Goal: Obtain resource: Obtain resource

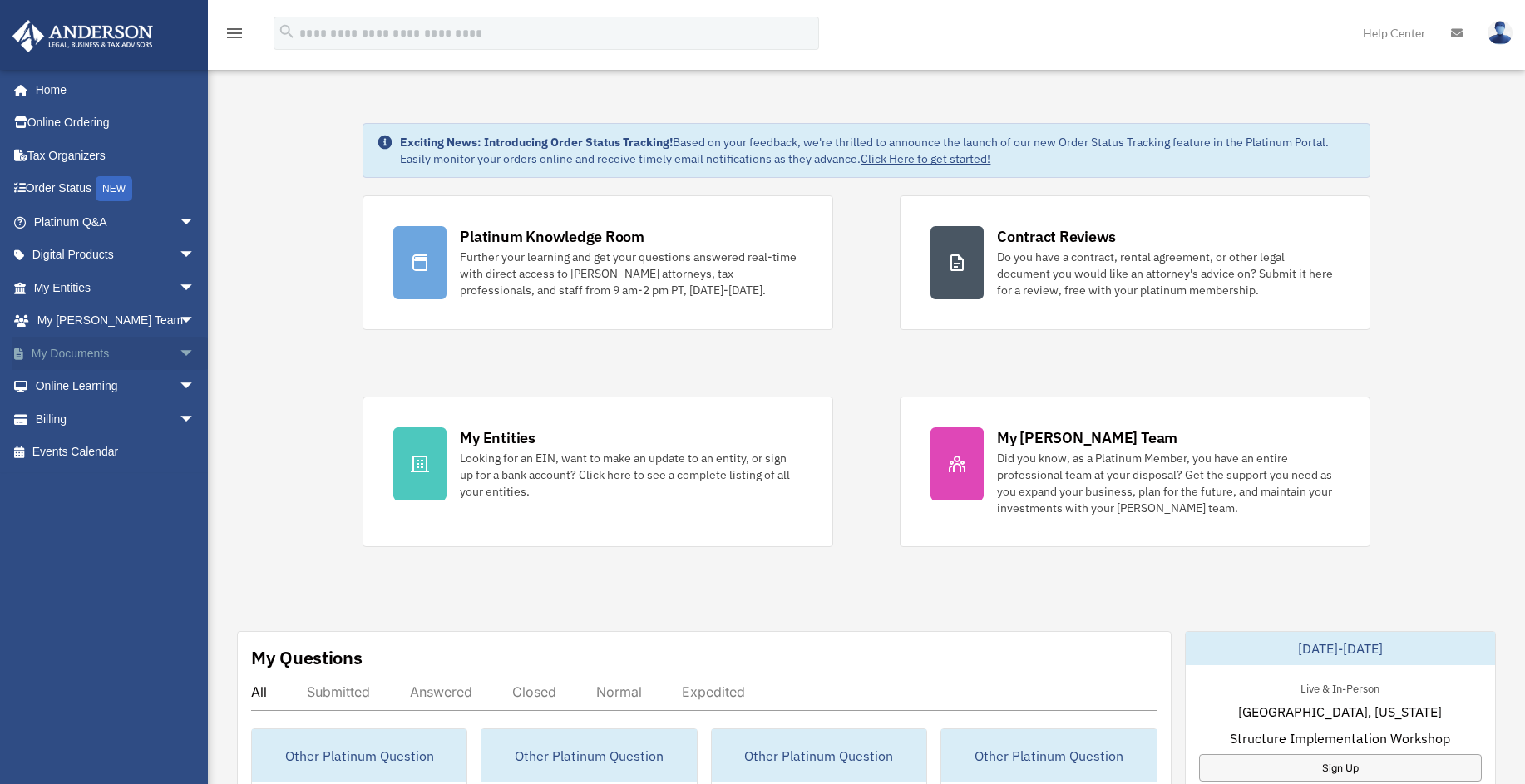
click at [179, 346] on span "arrow_drop_down" at bounding box center [195, 354] width 33 height 34
click at [69, 379] on link "Box" at bounding box center [122, 387] width 197 height 33
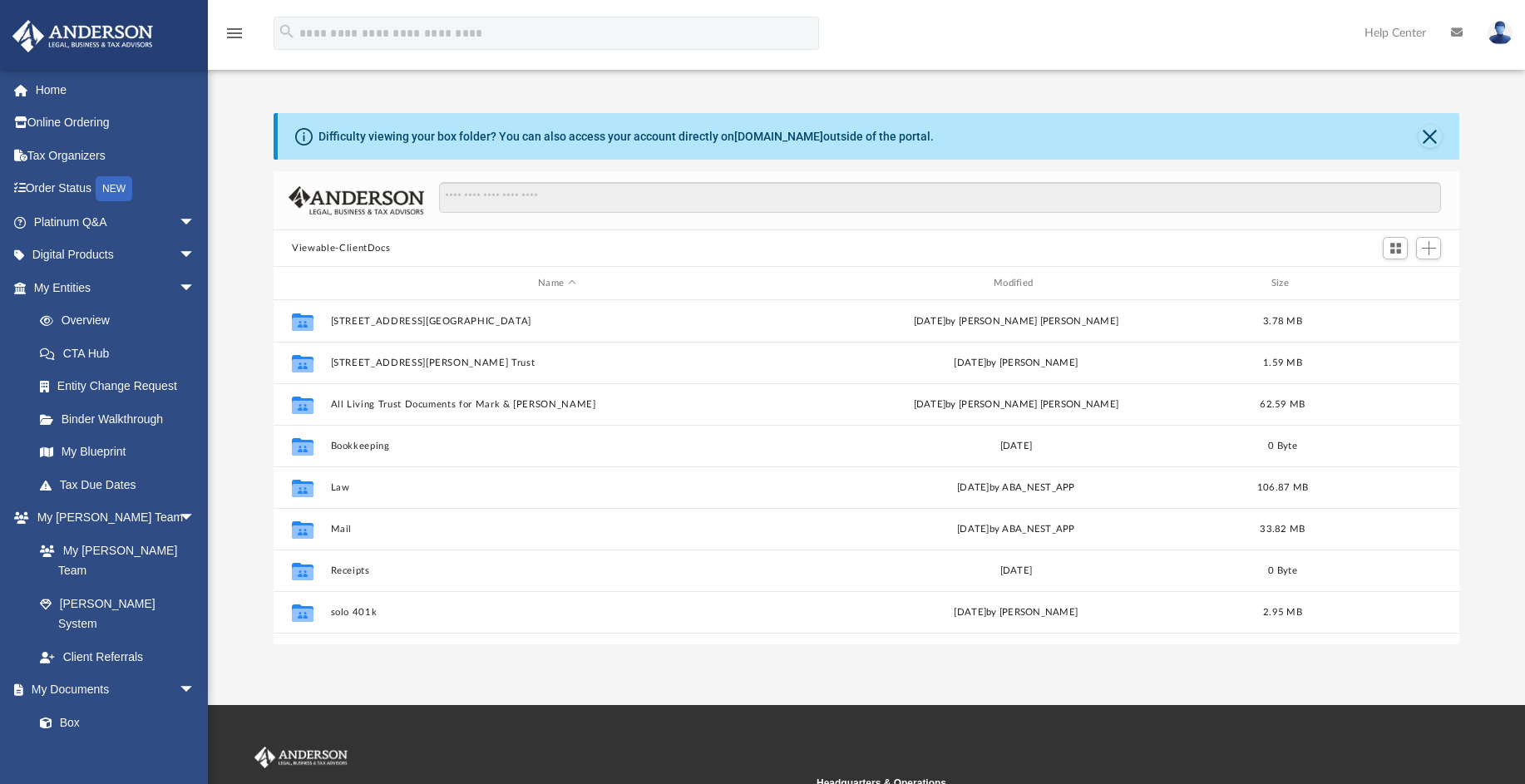
scroll to position [366, 1173]
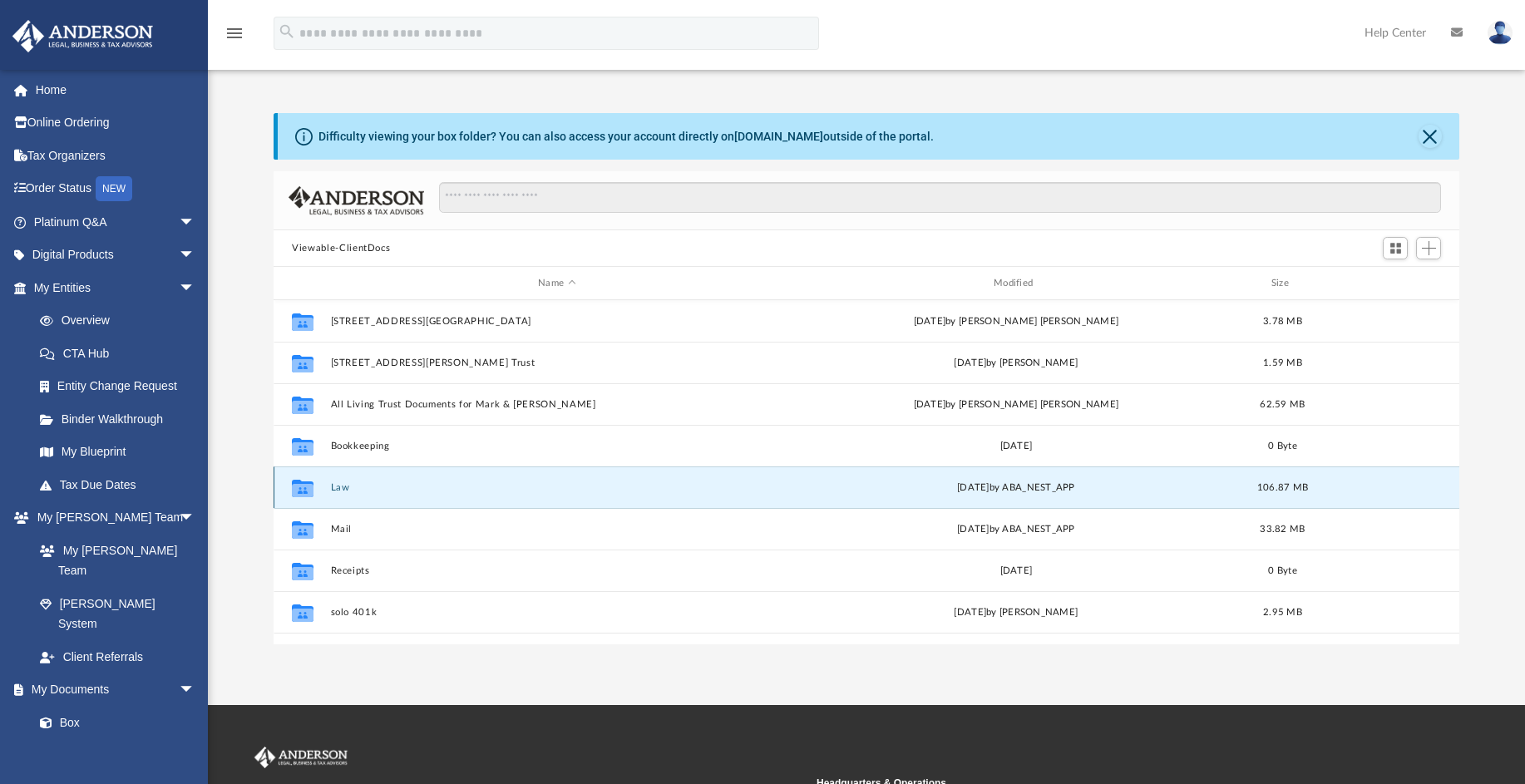
click at [340, 485] on button "Law" at bounding box center [557, 487] width 453 height 10
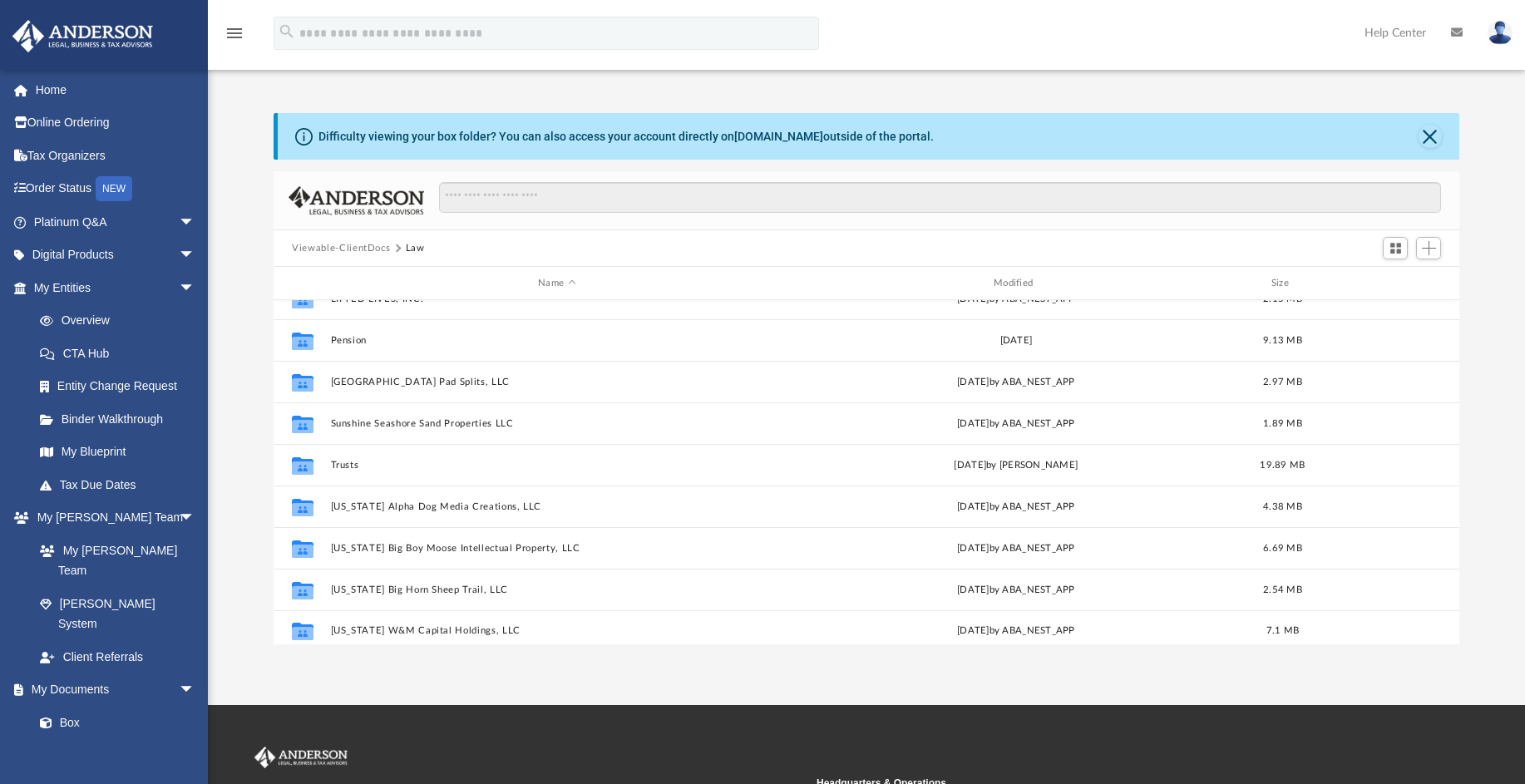
scroll to position [570, 0]
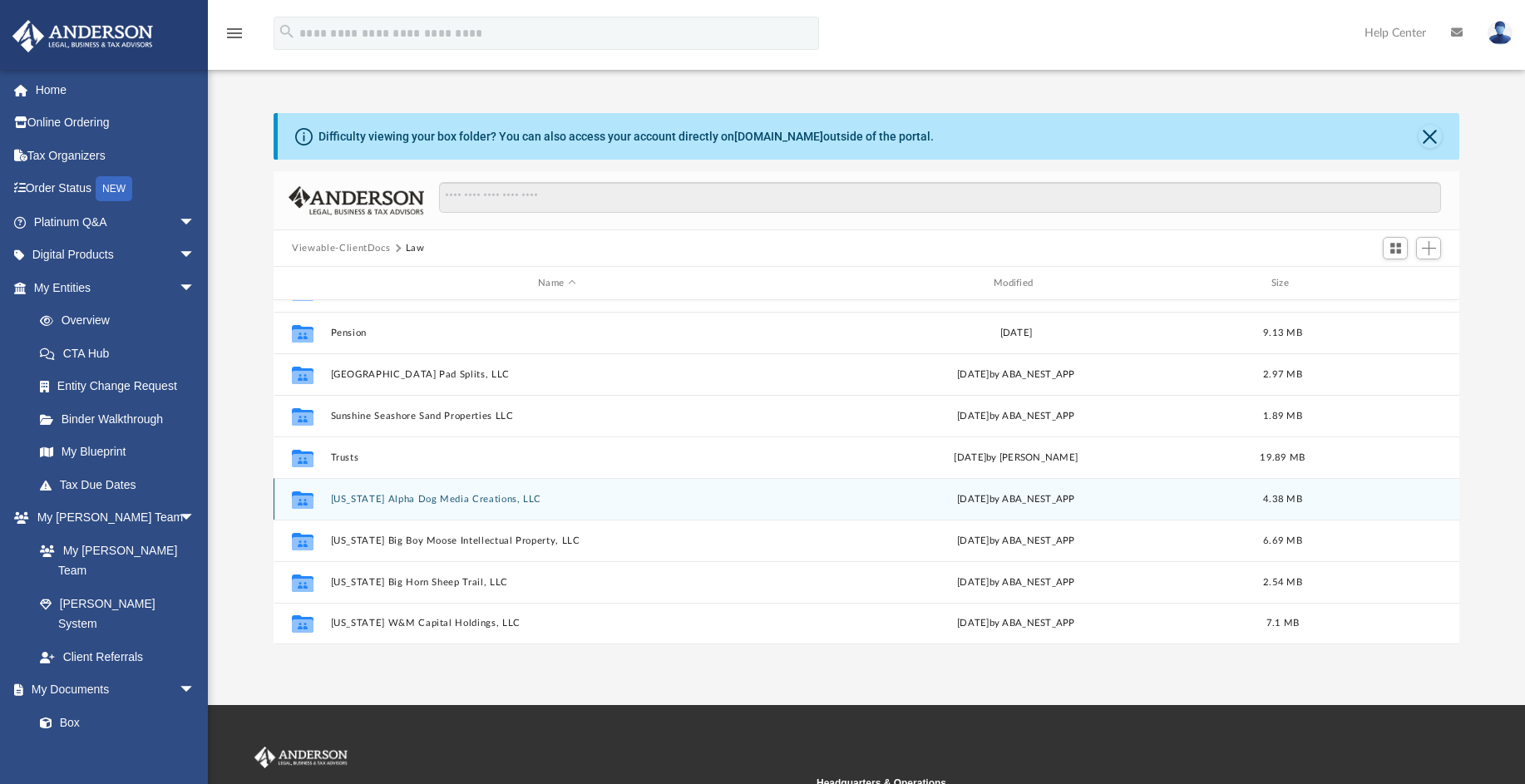
click at [468, 499] on button "Wyoming Alpha Dog Media Creations, LLC" at bounding box center [557, 499] width 453 height 10
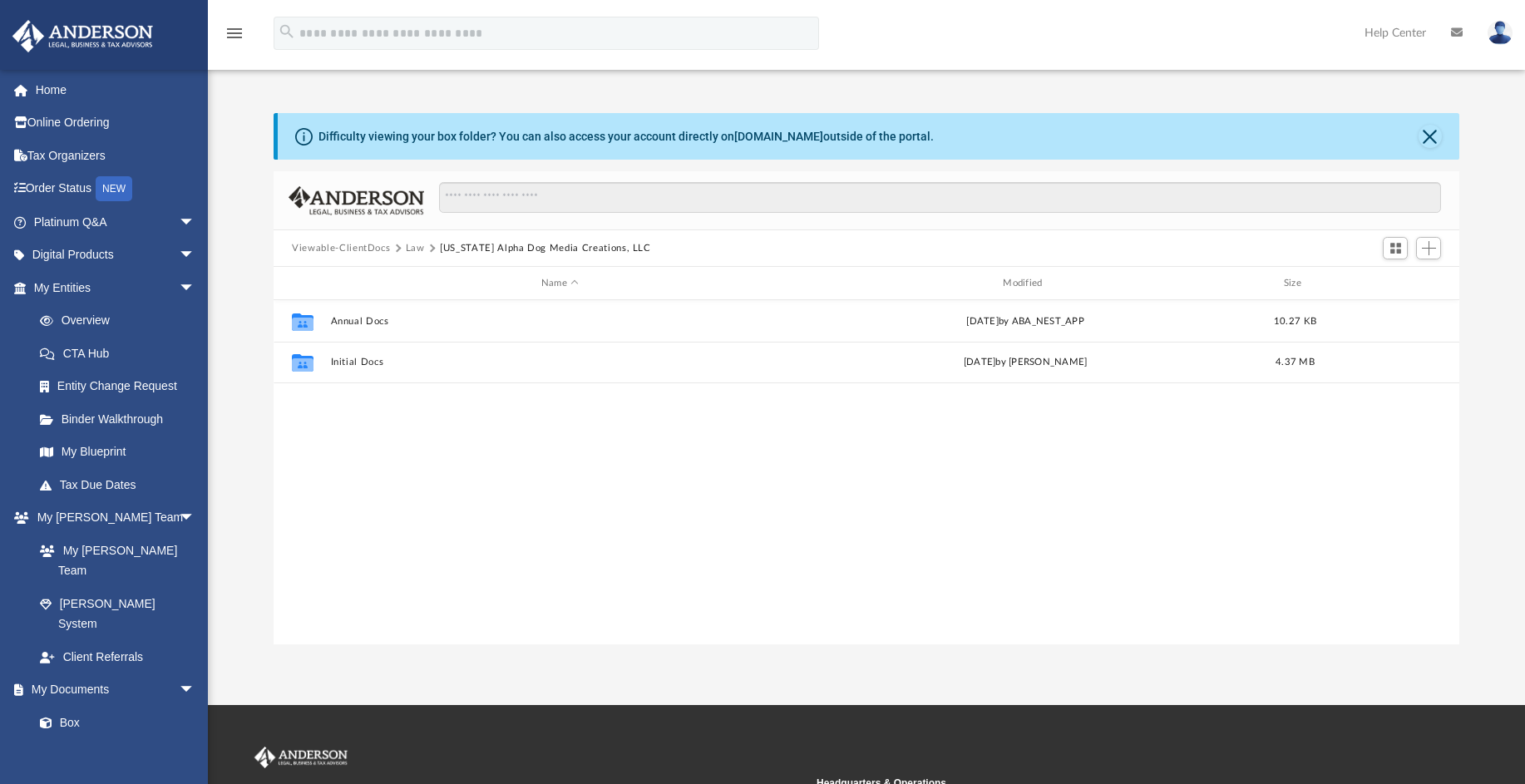
scroll to position [0, 0]
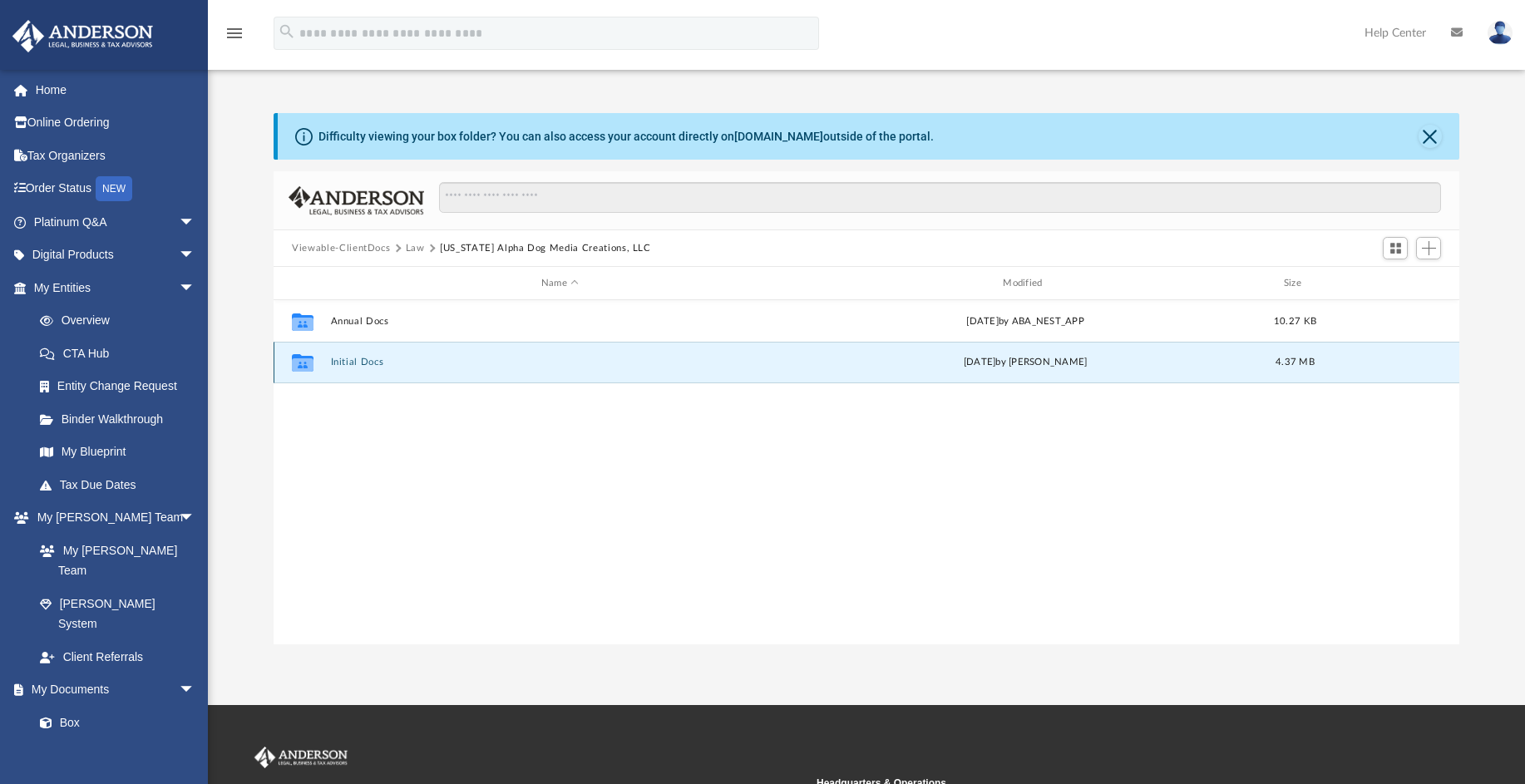
click at [344, 360] on button "Initial Docs" at bounding box center [559, 362] width 458 height 10
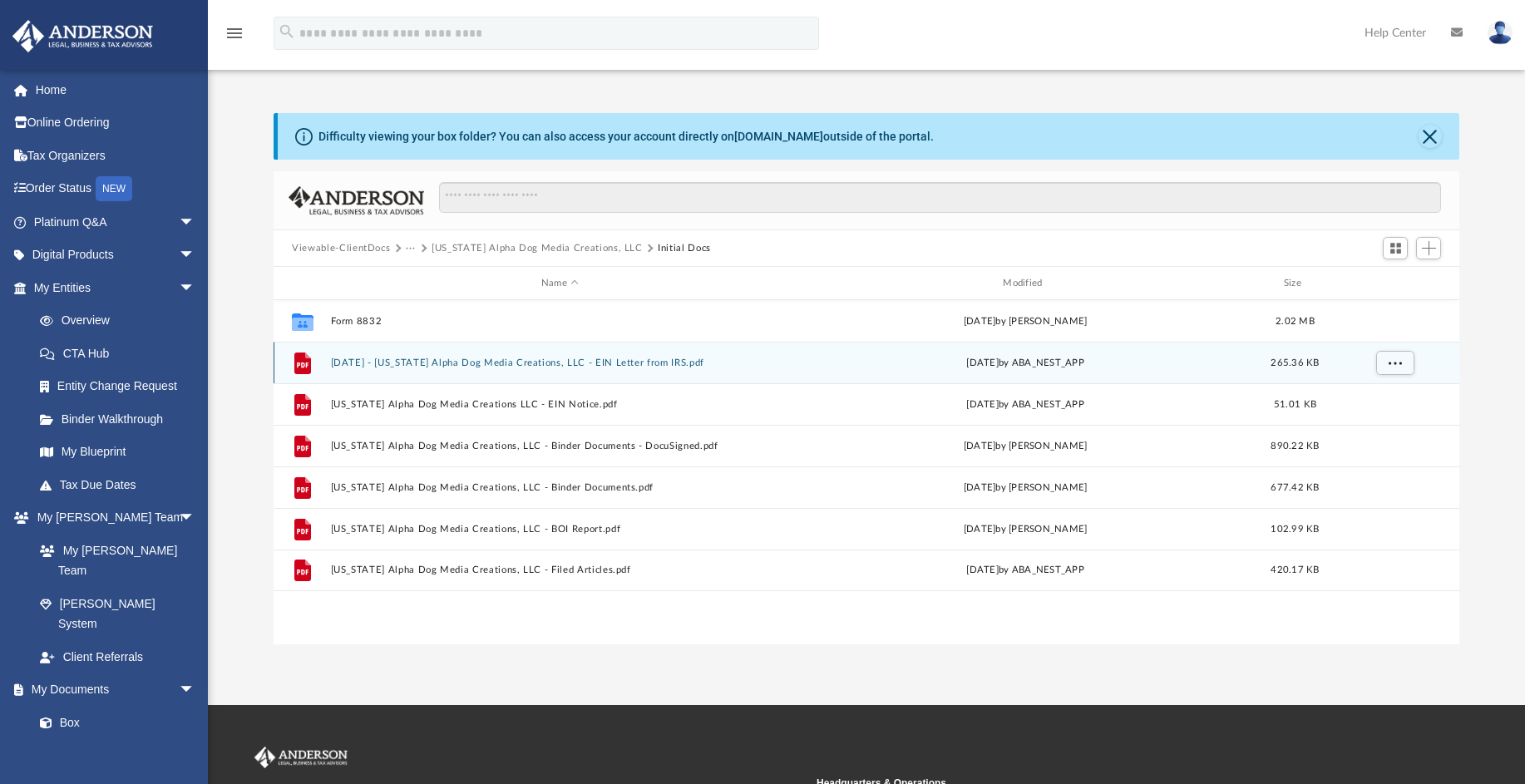
click at [550, 360] on button "2024.05.21 - Wyoming Alpha Dog Media Creations, LLC - EIN Letter from IRS.pdf" at bounding box center [559, 363] width 458 height 10
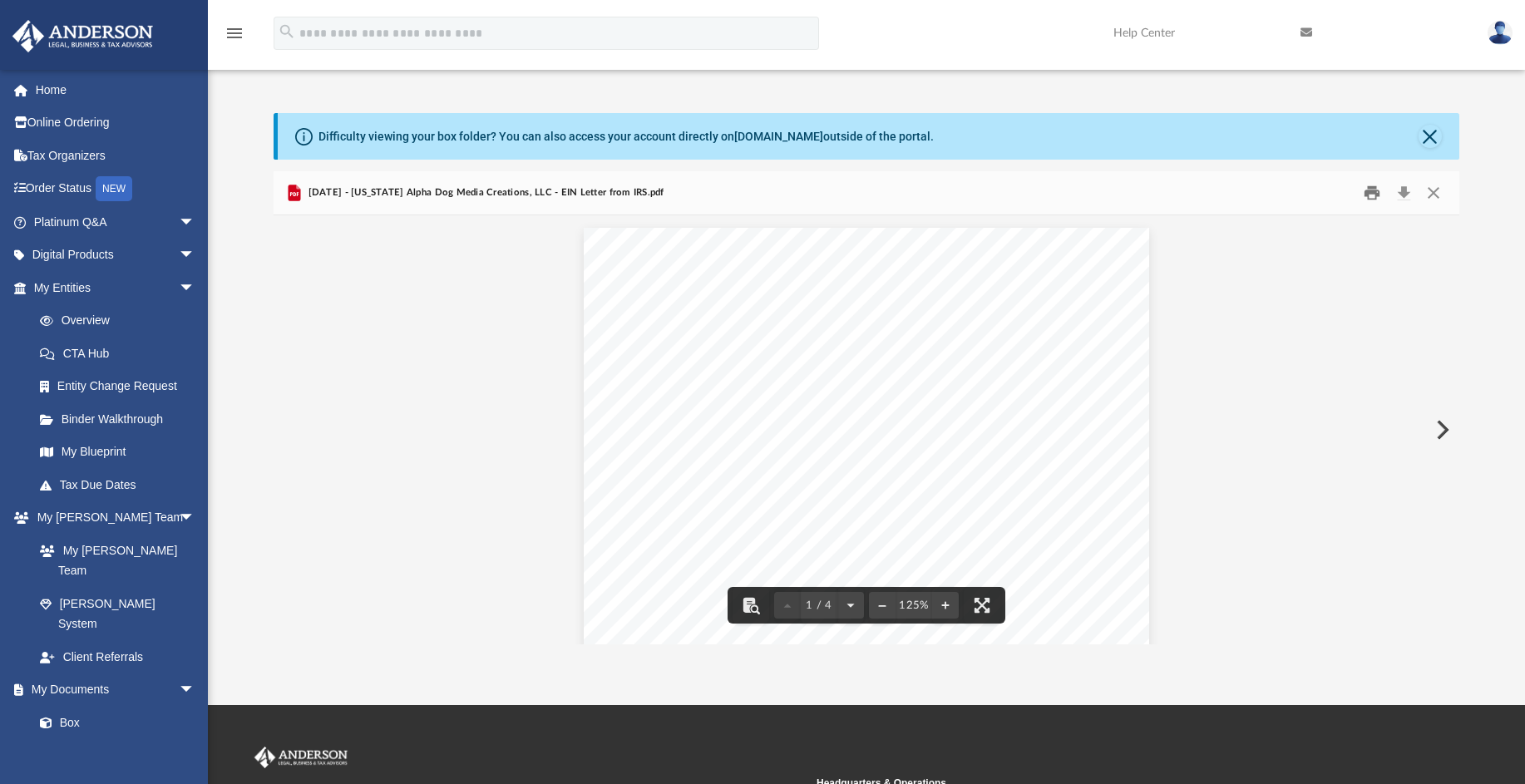
click at [1369, 189] on button "Print" at bounding box center [1373, 192] width 33 height 25
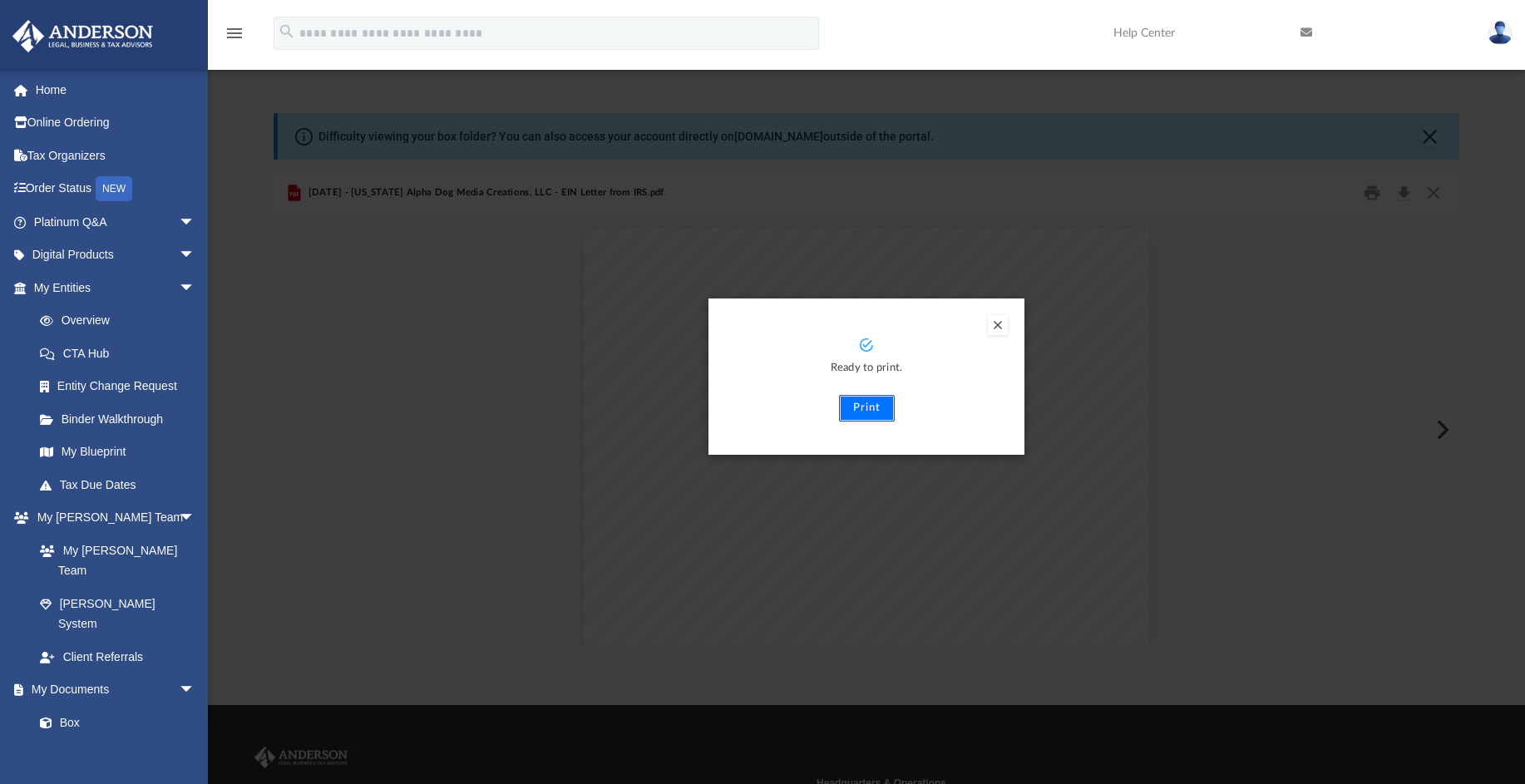
click at [869, 409] on button "Print" at bounding box center [868, 408] width 56 height 26
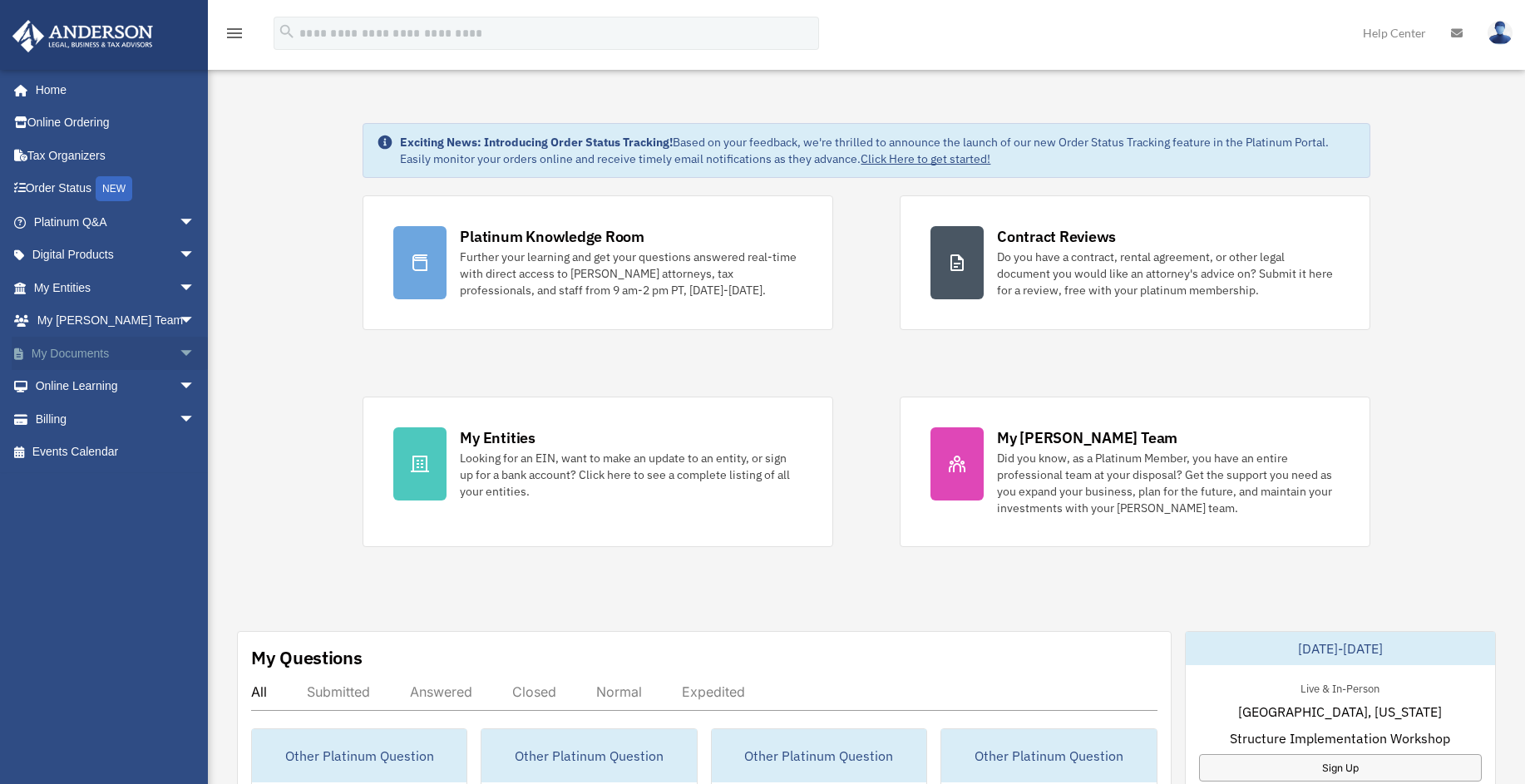
click at [179, 352] on span "arrow_drop_down" at bounding box center [195, 354] width 33 height 34
click at [70, 375] on link "Box" at bounding box center [122, 387] width 197 height 33
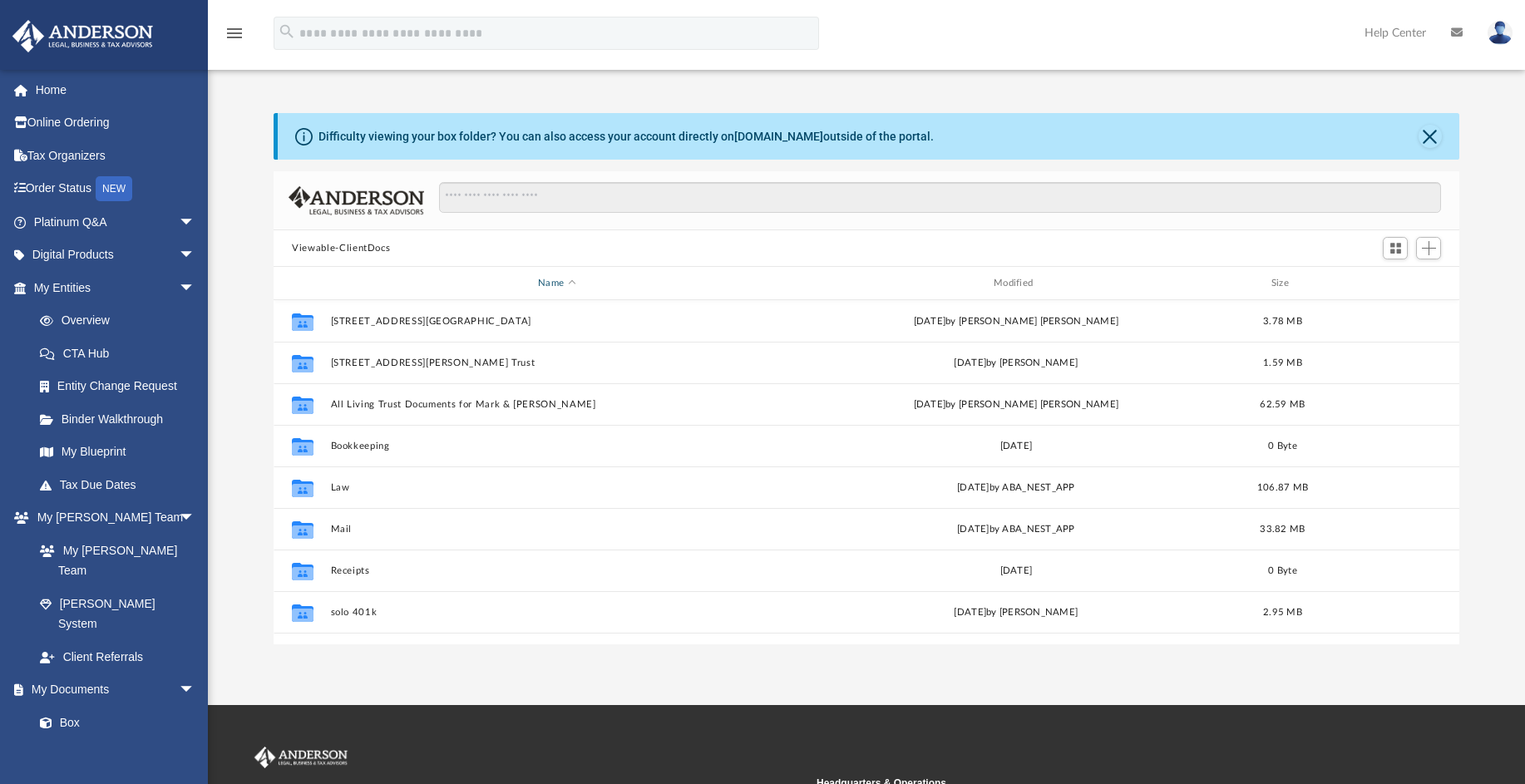
scroll to position [366, 1173]
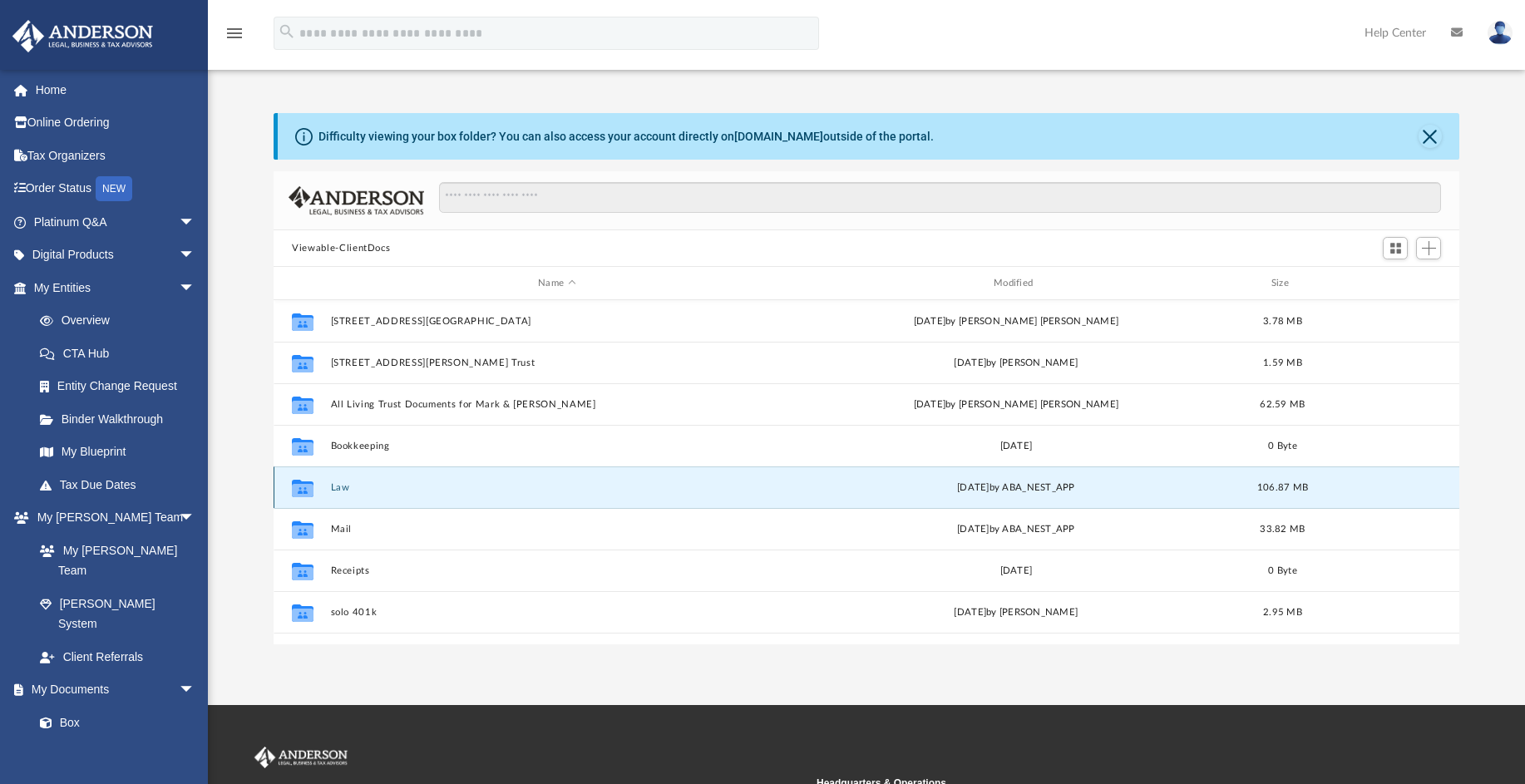
click at [342, 486] on button "Law" at bounding box center [557, 487] width 453 height 10
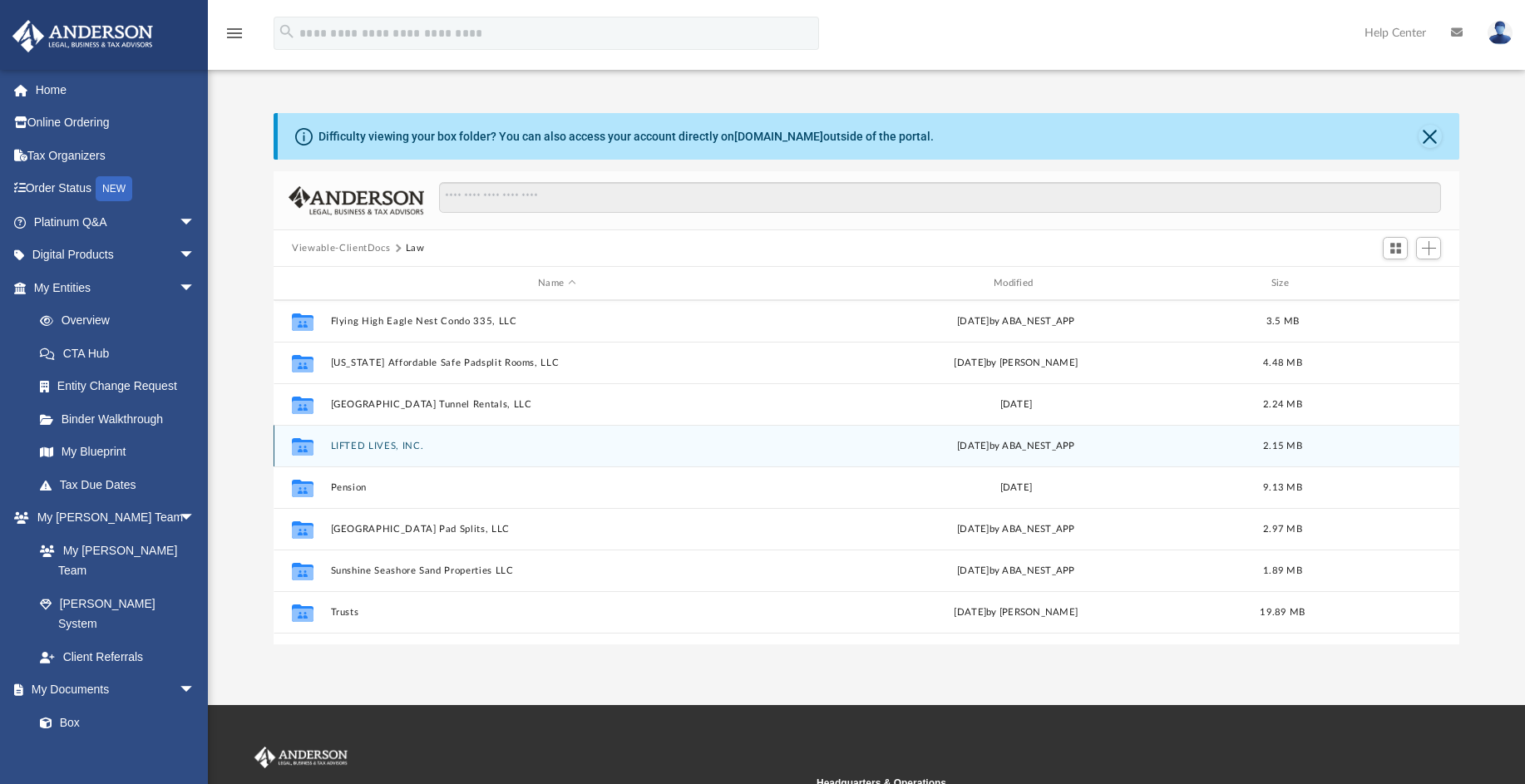
scroll to position [570, 0]
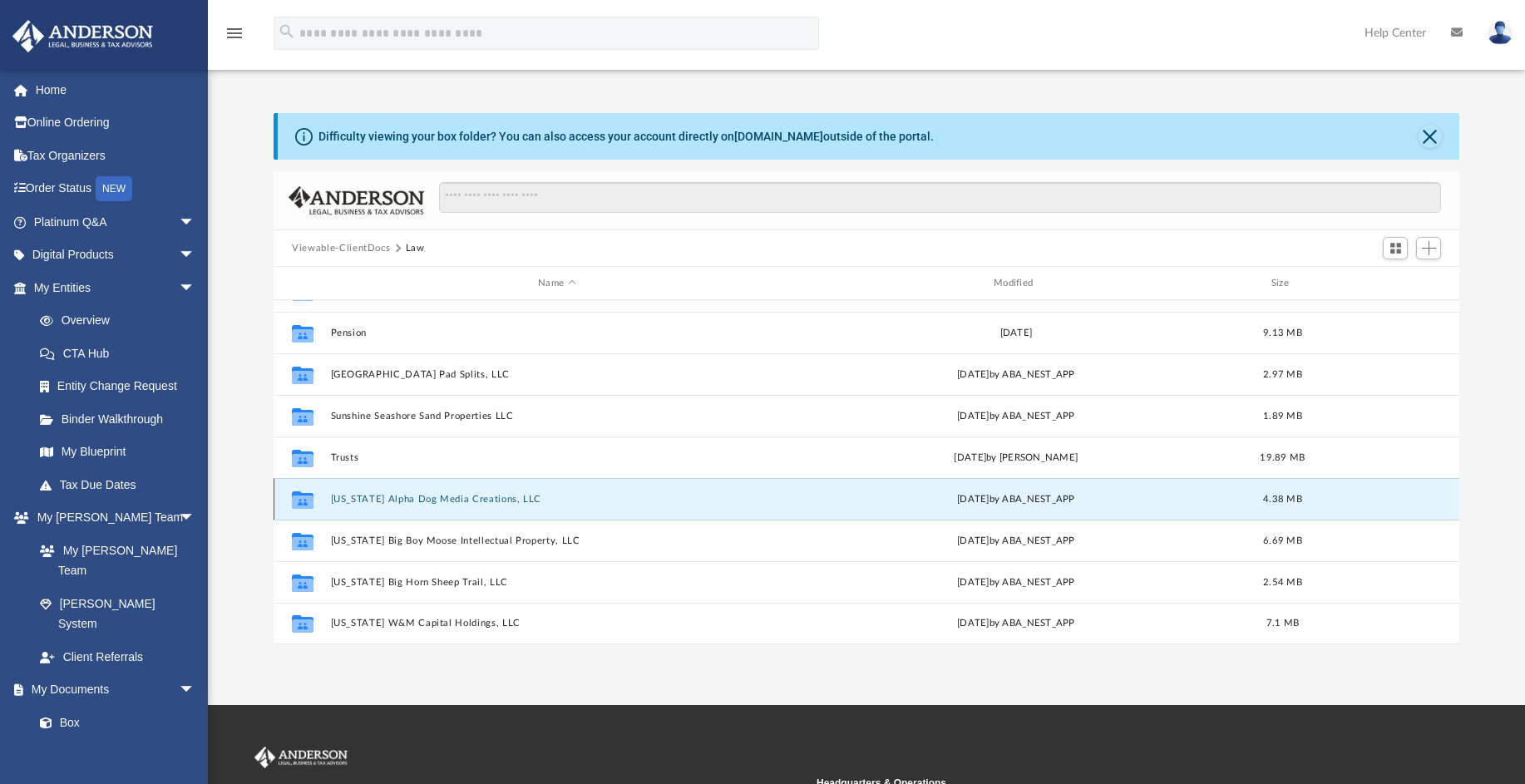
click at [464, 494] on button "Wyoming Alpha Dog Media Creations, LLC" at bounding box center [557, 499] width 453 height 10
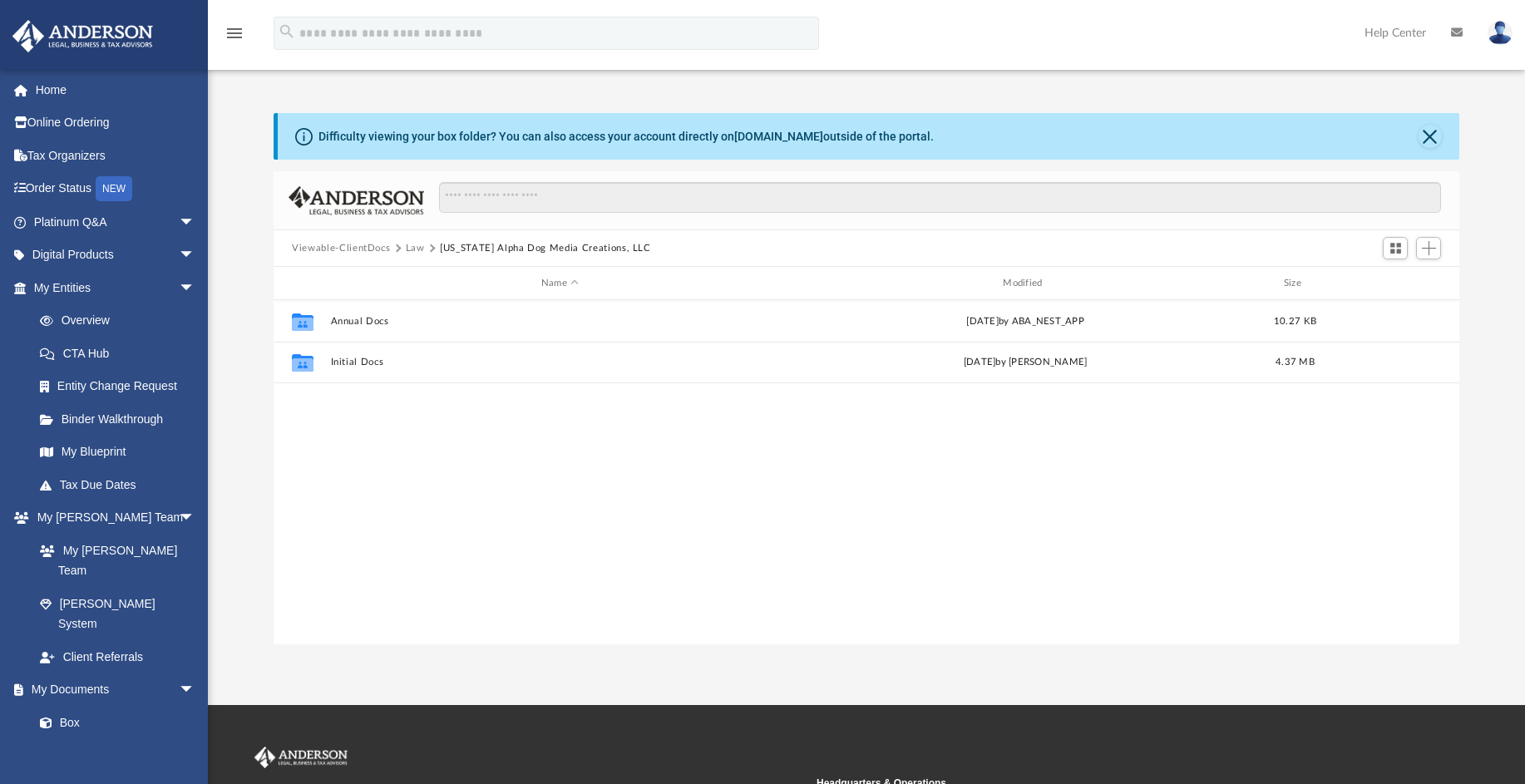
scroll to position [0, 0]
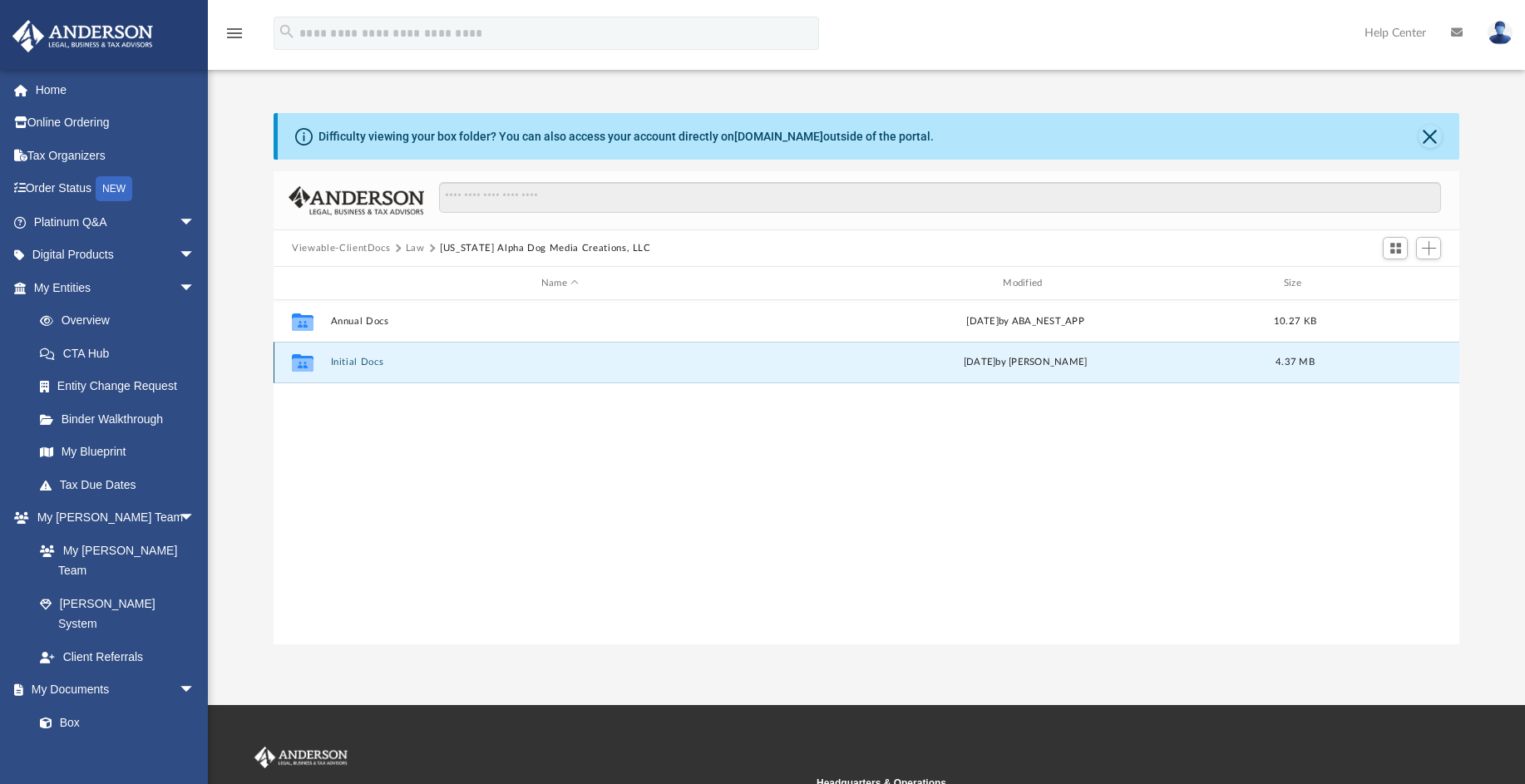
click at [334, 357] on button "Initial Docs" at bounding box center [559, 362] width 458 height 10
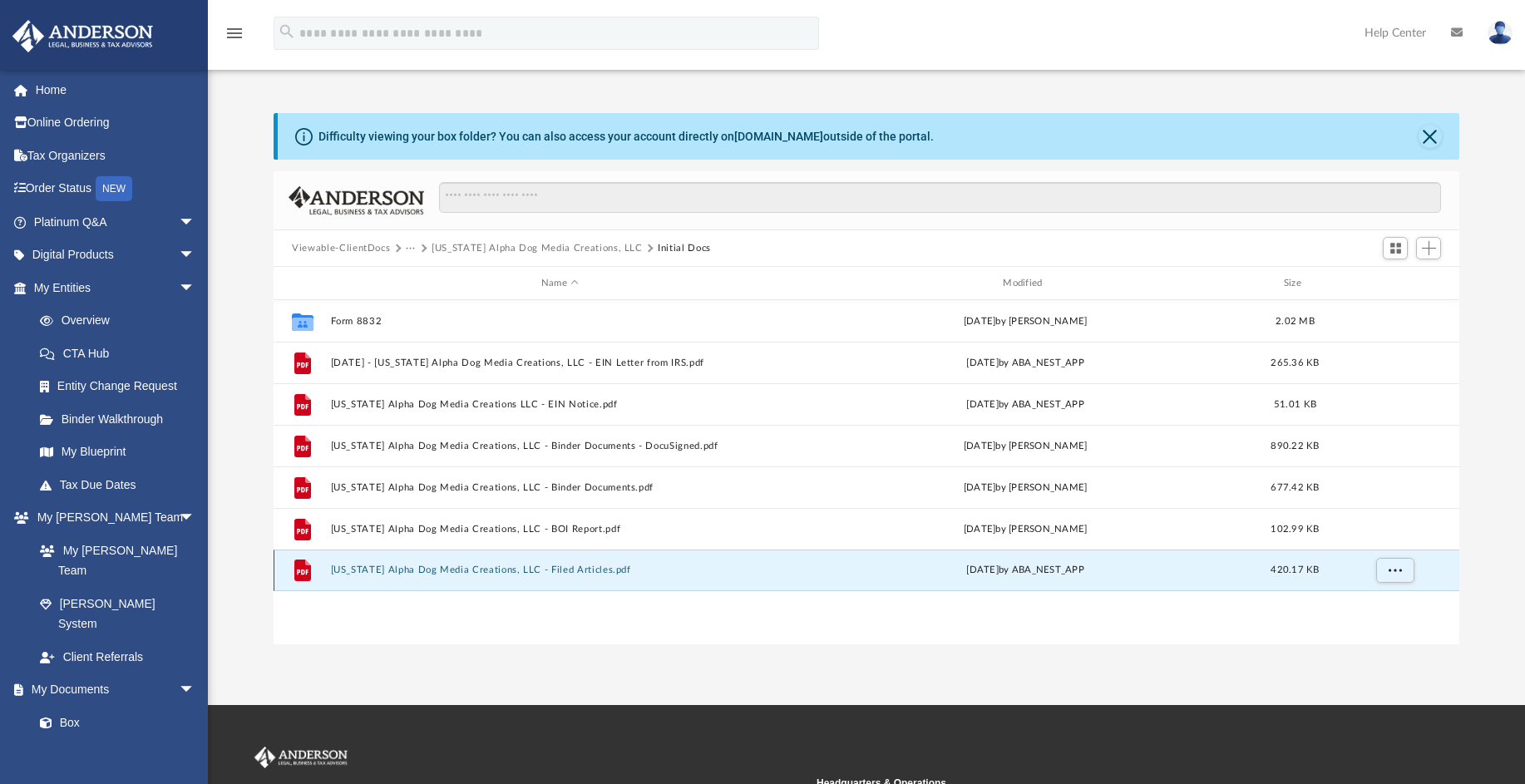
click at [570, 567] on button "Wyoming Alpha Dog Media Creations, LLC - Filed Articles.pdf" at bounding box center [559, 570] width 458 height 10
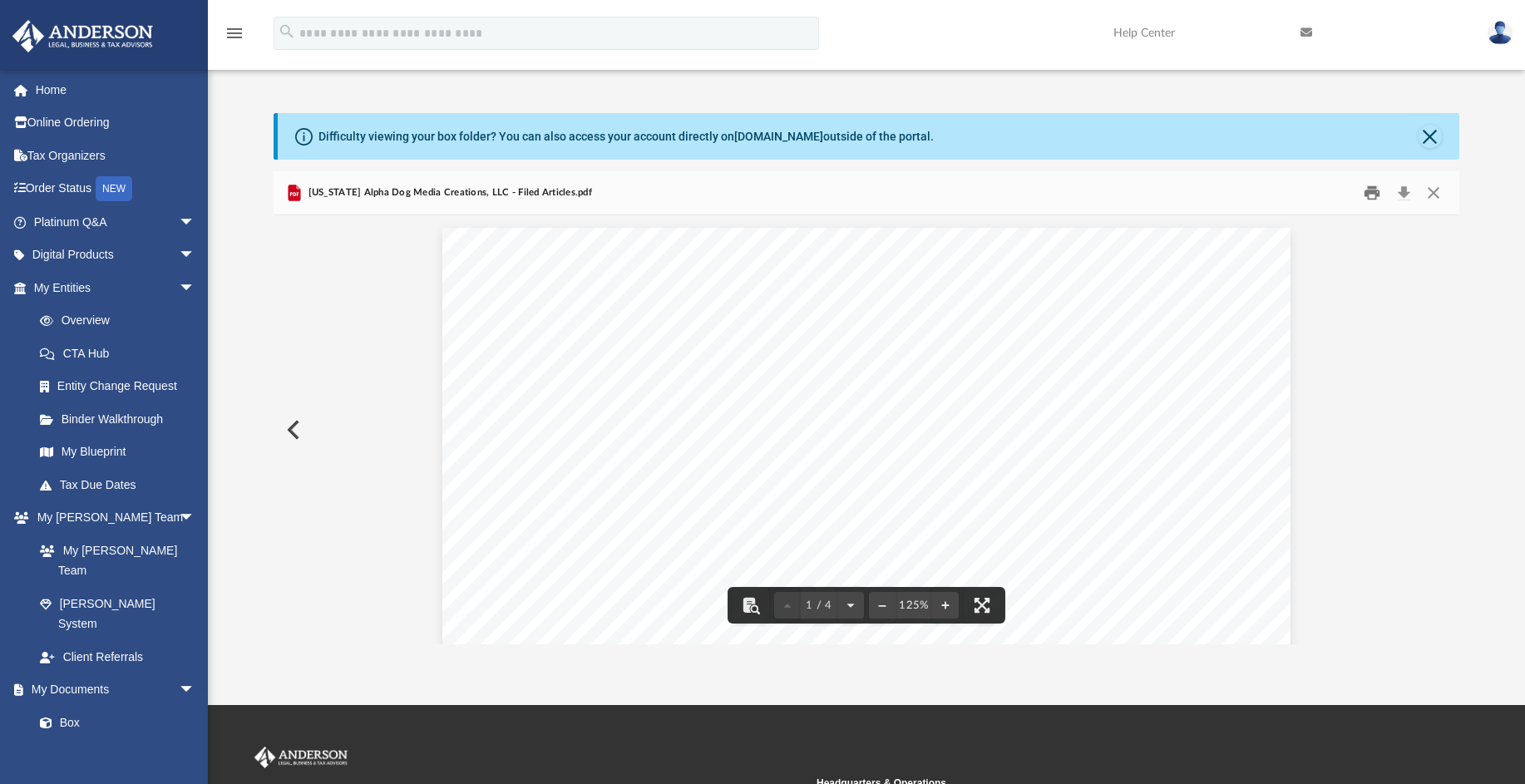
click at [1369, 188] on button "Print" at bounding box center [1373, 192] width 33 height 25
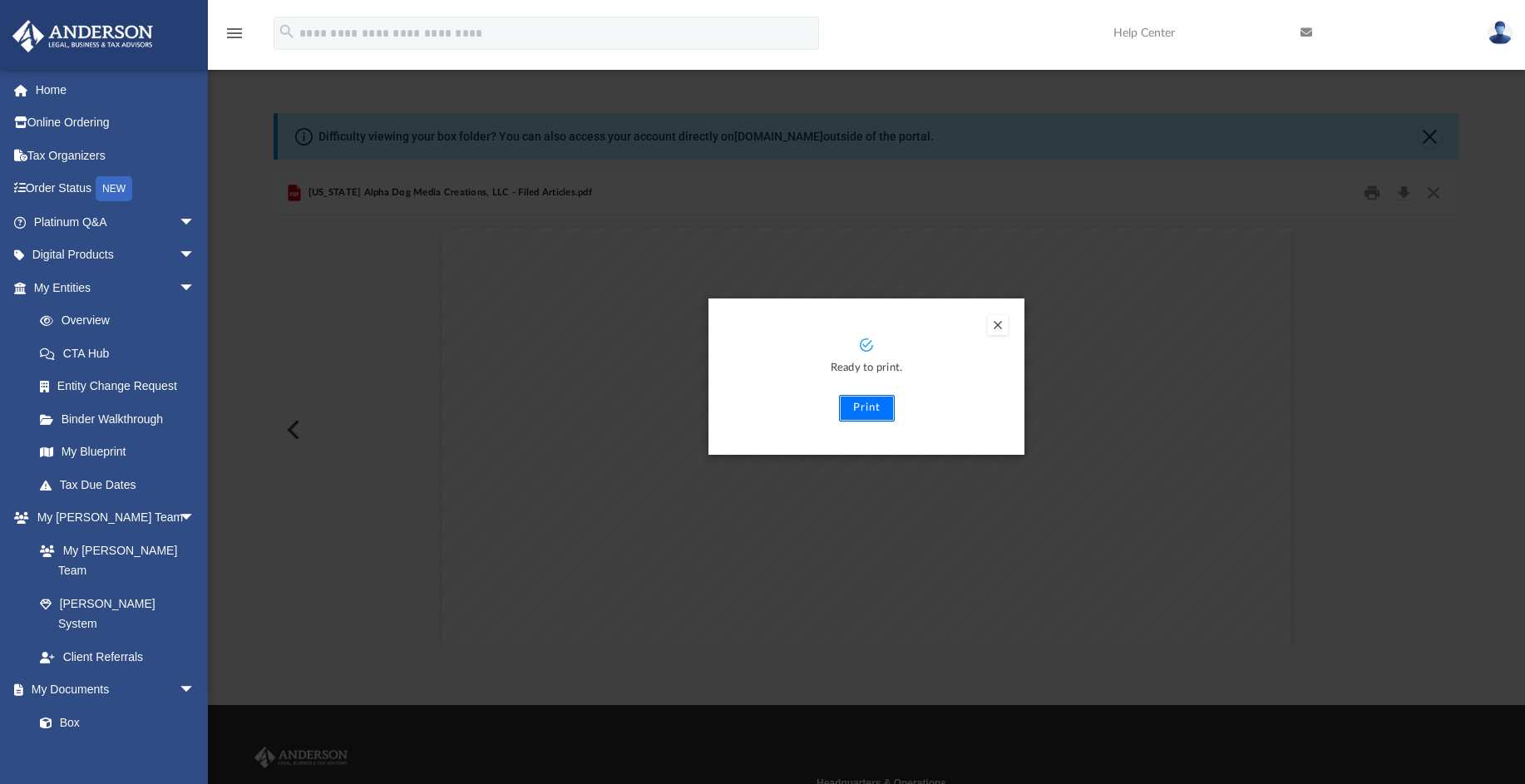
click at [865, 407] on button "Print" at bounding box center [868, 408] width 56 height 26
